Goal: Information Seeking & Learning: Learn about a topic

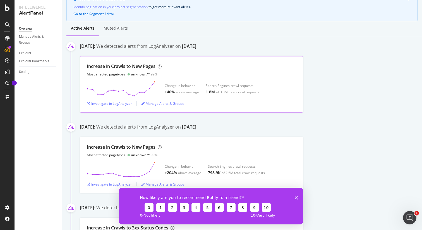
scroll to position [70, 0]
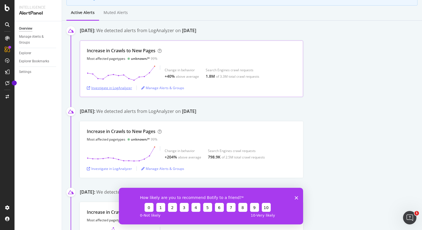
click at [121, 89] on div "Investigate in LogAnalyzer" at bounding box center [109, 87] width 45 height 5
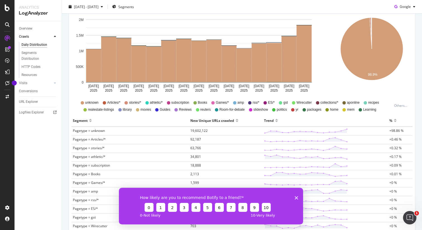
scroll to position [141, 0]
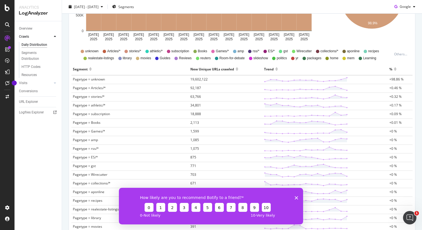
click at [101, 80] on span "Pagetype = unknown" at bounding box center [89, 79] width 32 height 5
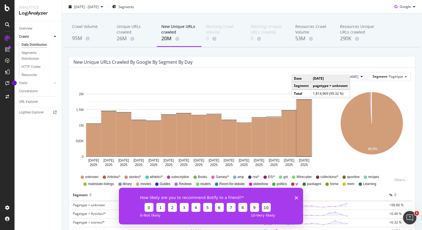
scroll to position [0, 0]
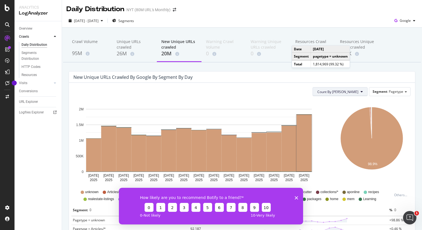
click at [365, 94] on button "Count By [PERSON_NAME]" at bounding box center [339, 91] width 55 height 9
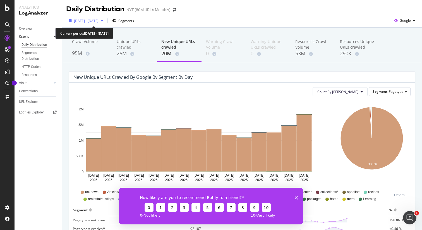
click at [103, 22] on icon "button" at bounding box center [102, 20] width 2 height 3
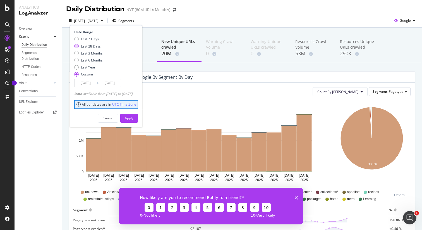
click at [90, 46] on div "Last 28 Days" at bounding box center [91, 46] width 20 height 5
type input "[DATE]"
click at [130, 114] on button "Apply" at bounding box center [129, 118] width 18 height 9
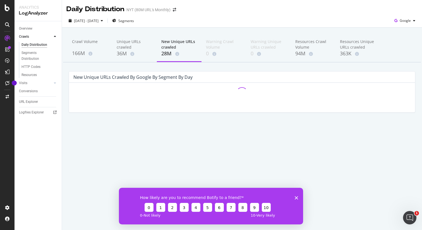
click at [295, 197] on icon "Close survey" at bounding box center [296, 197] width 3 height 3
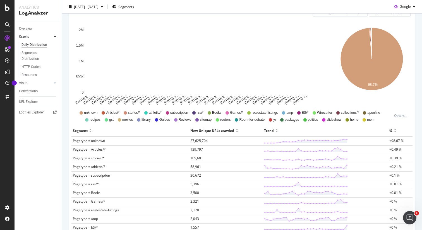
scroll to position [95, 0]
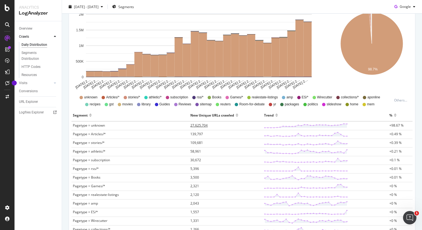
click at [189, 124] on td "27,625,704" at bounding box center [226, 125] width 74 height 9
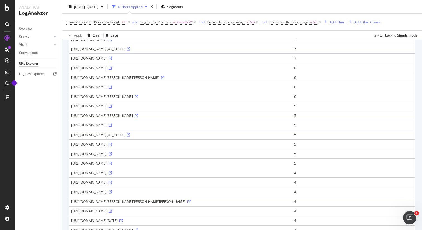
scroll to position [165, 0]
